Goal: Task Accomplishment & Management: Use online tool/utility

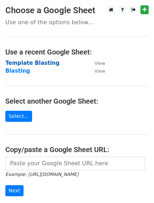
click at [41, 60] on strong "Template Blasting" at bounding box center [32, 63] width 54 height 6
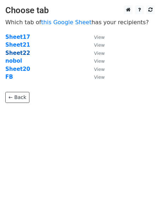
click at [19, 54] on strong "Sheet22" at bounding box center [17, 53] width 25 height 6
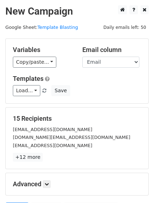
scroll to position [44, 0]
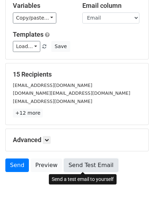
click at [73, 167] on link "Send Test Email" at bounding box center [91, 165] width 54 height 14
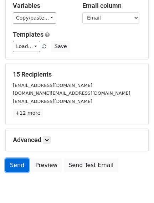
click at [21, 162] on link "Send" at bounding box center [16, 165] width 23 height 14
